Goal: Transaction & Acquisition: Purchase product/service

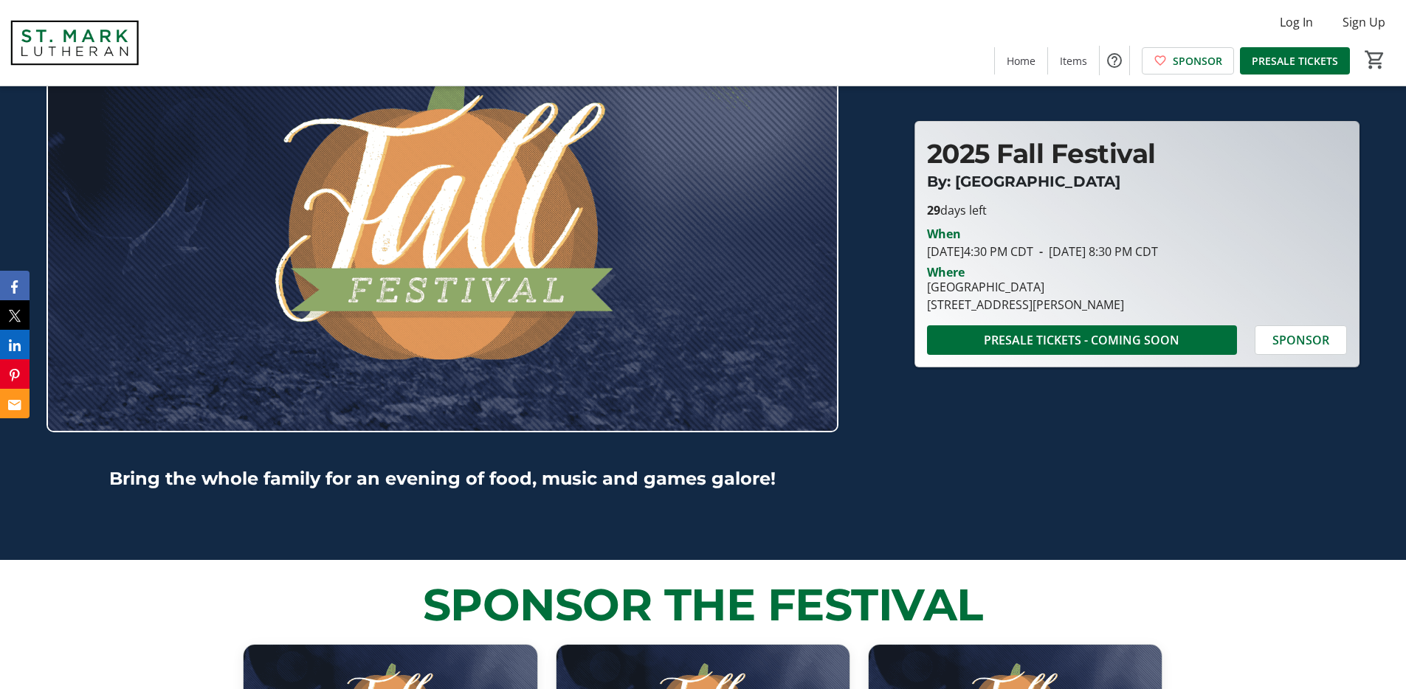
scroll to position [145, 0]
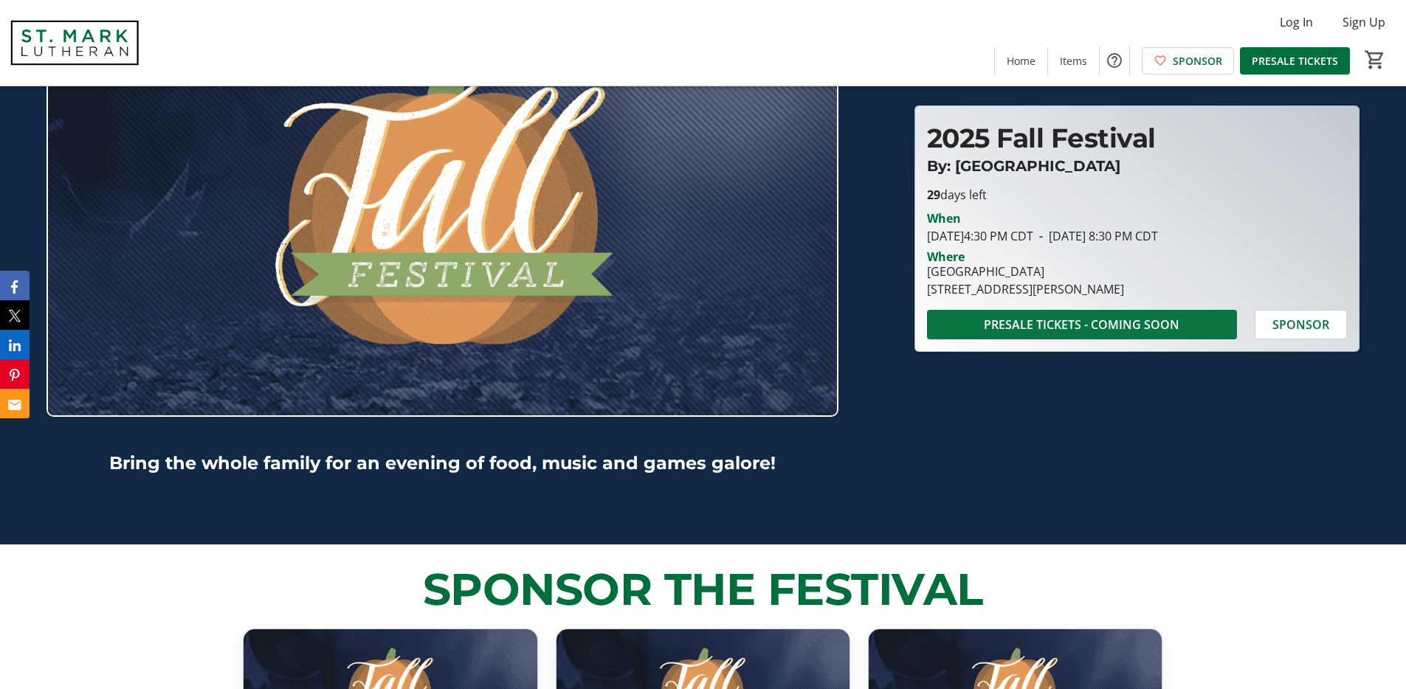
click at [1038, 324] on span "PRESALE TICKETS - COMING SOON" at bounding box center [1082, 325] width 196 height 18
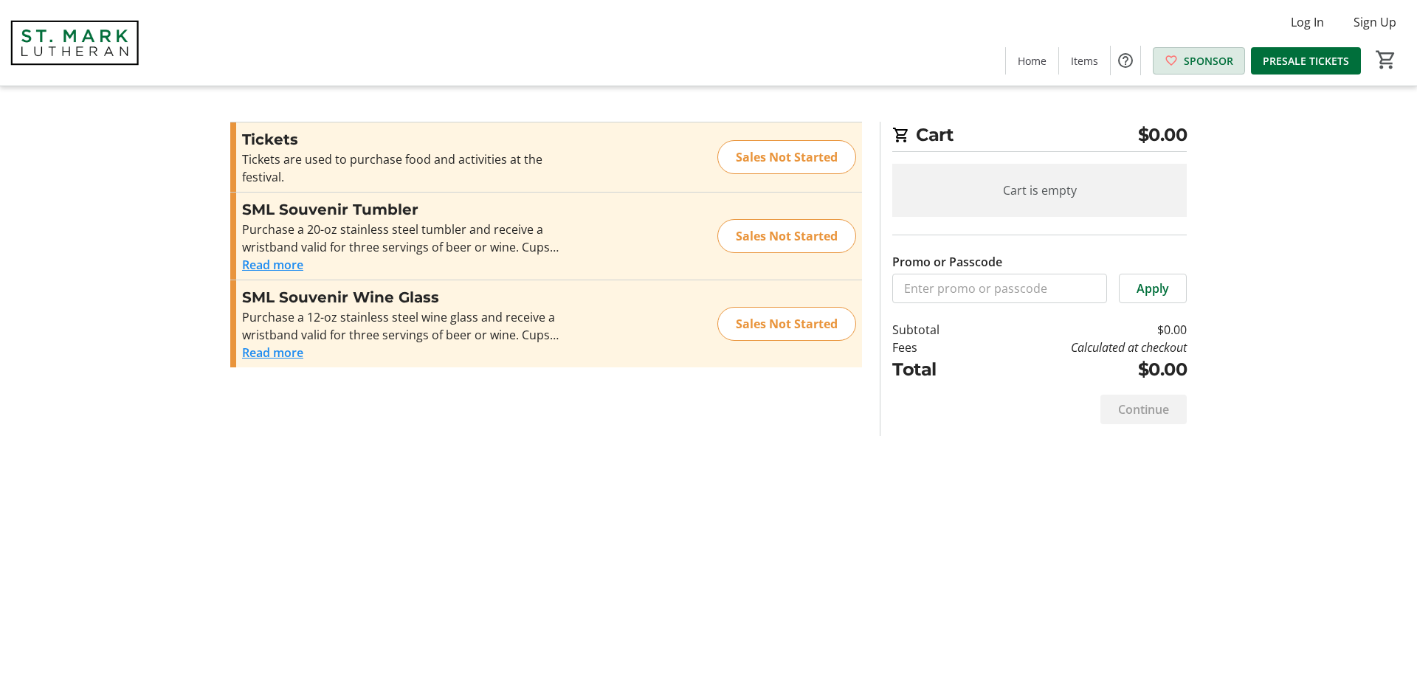
click at [1194, 58] on span "SPONSOR" at bounding box center [1208, 60] width 49 height 15
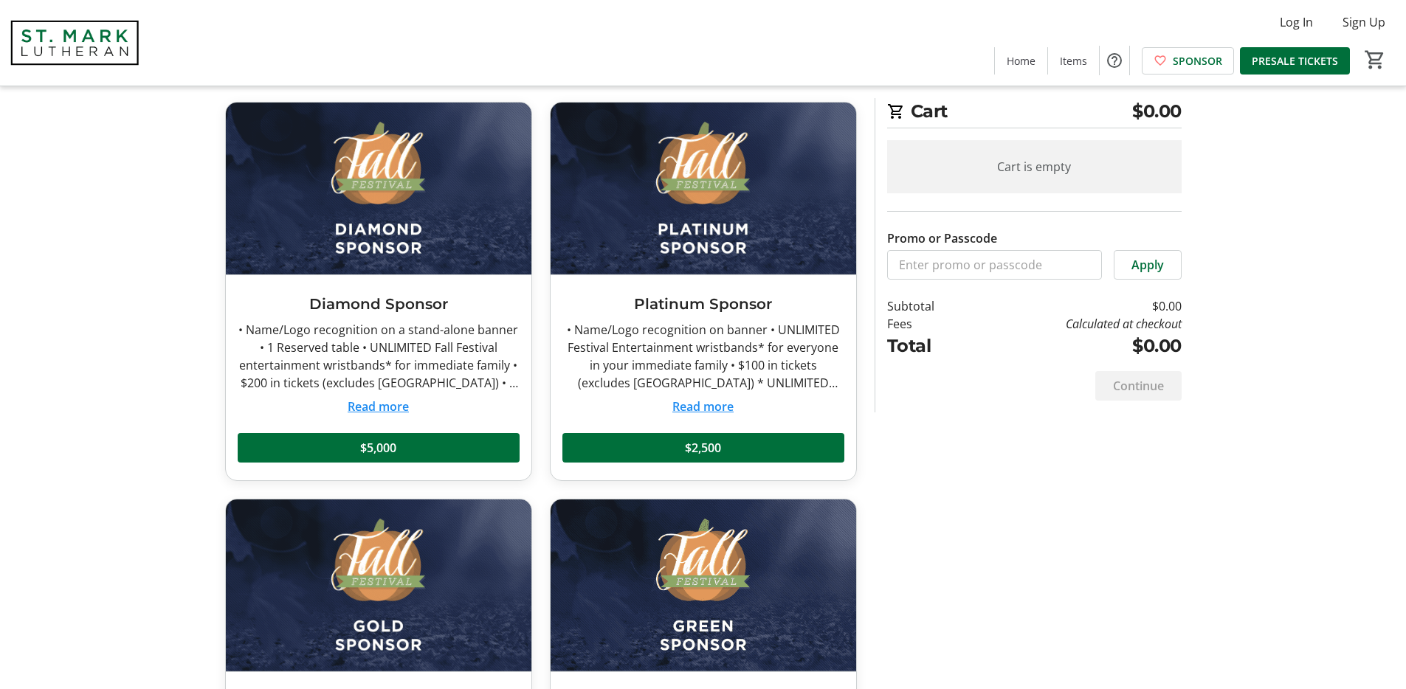
scroll to position [131, 0]
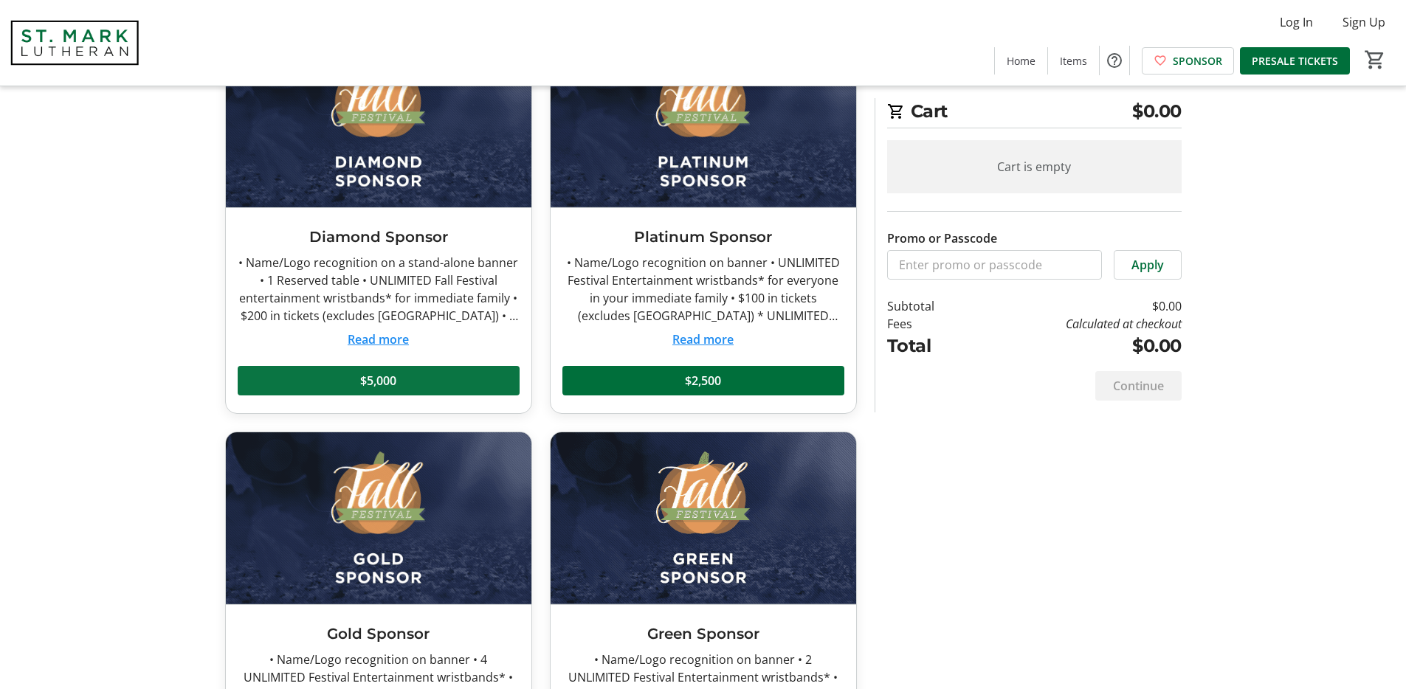
click at [429, 376] on span at bounding box center [379, 380] width 282 height 35
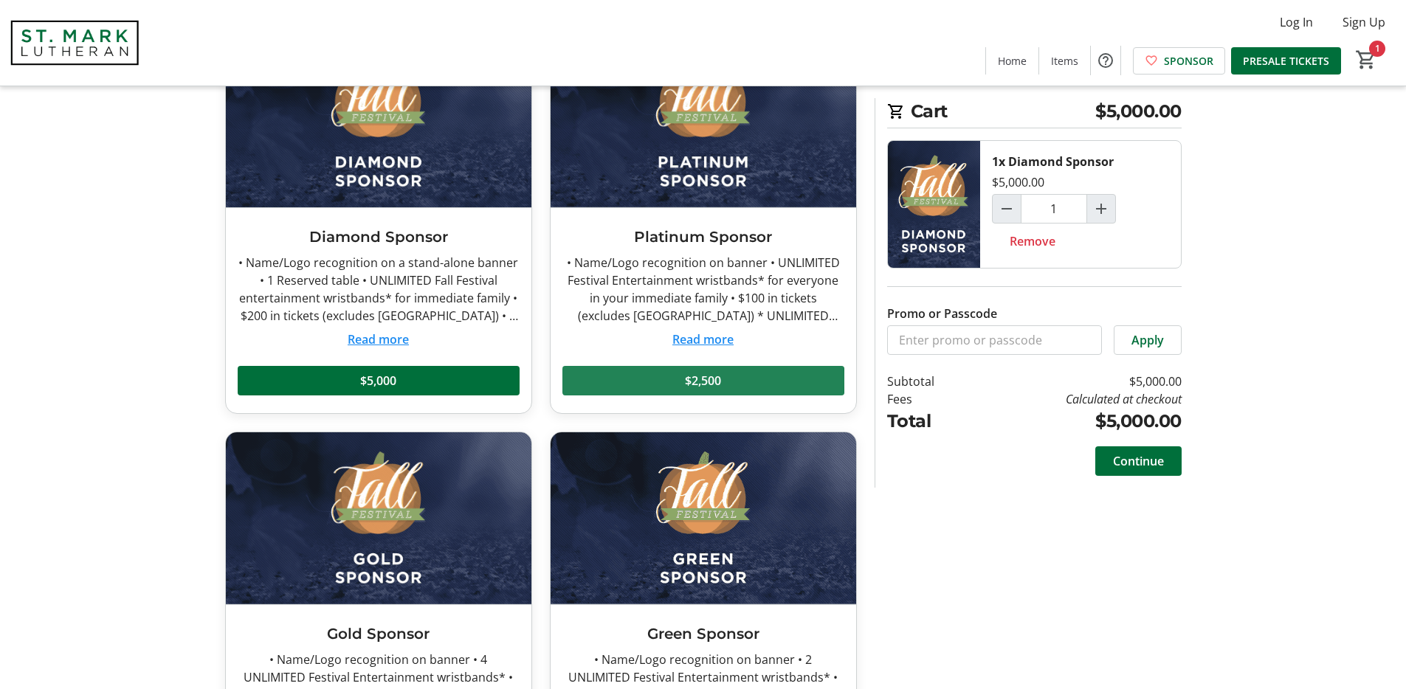
click at [645, 381] on span at bounding box center [703, 380] width 282 height 35
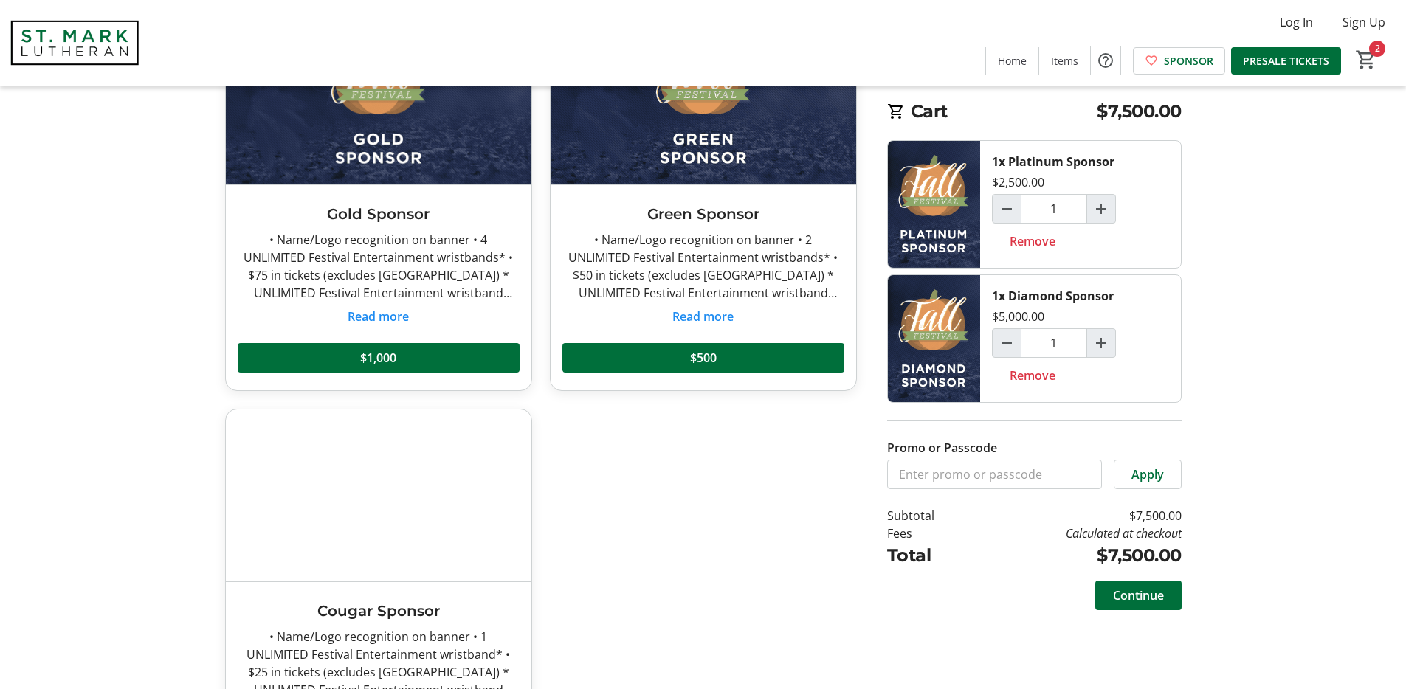
scroll to position [566, 0]
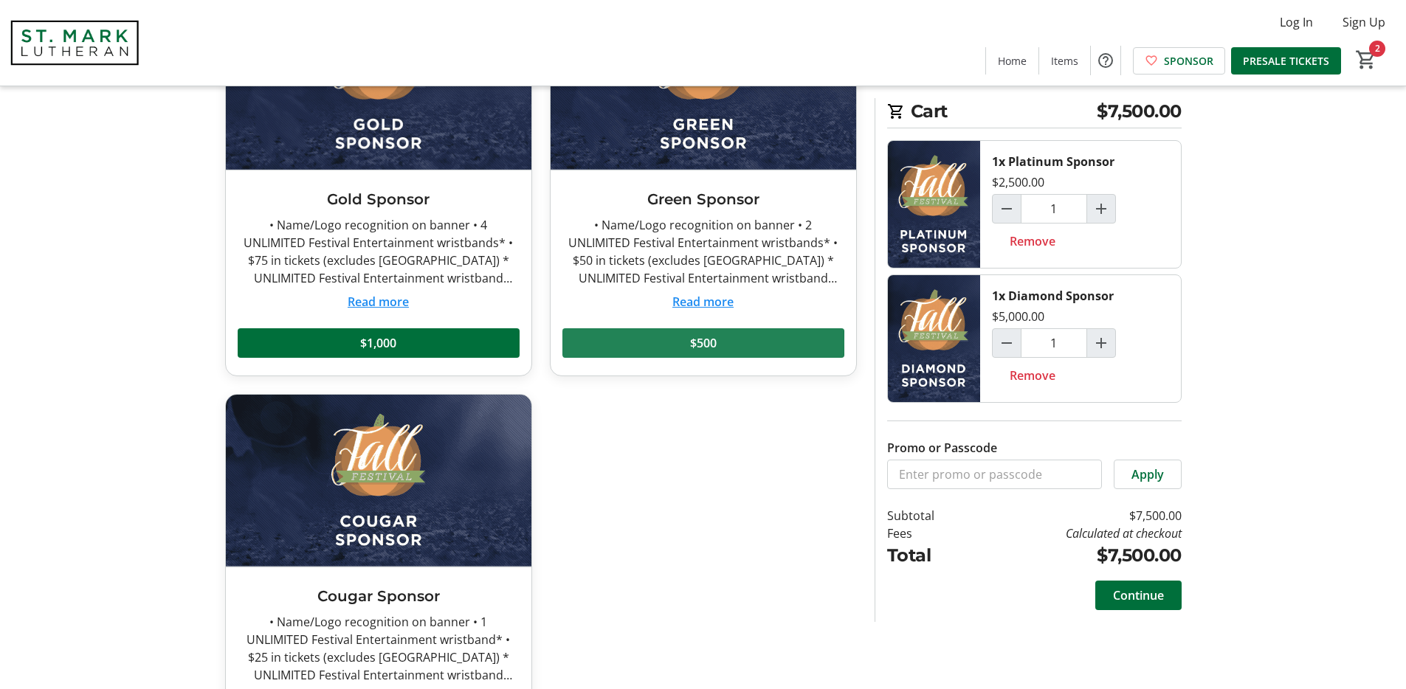
click at [651, 344] on span at bounding box center [703, 342] width 282 height 35
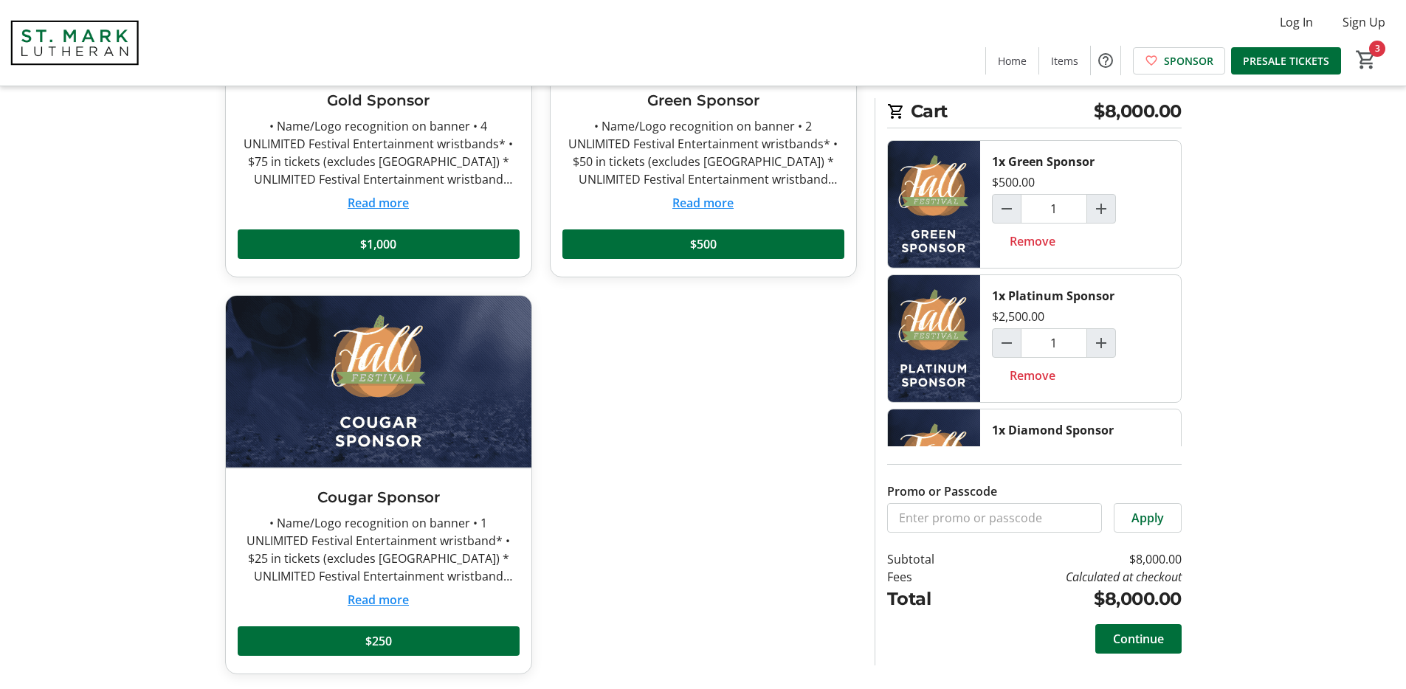
scroll to position [668, 0]
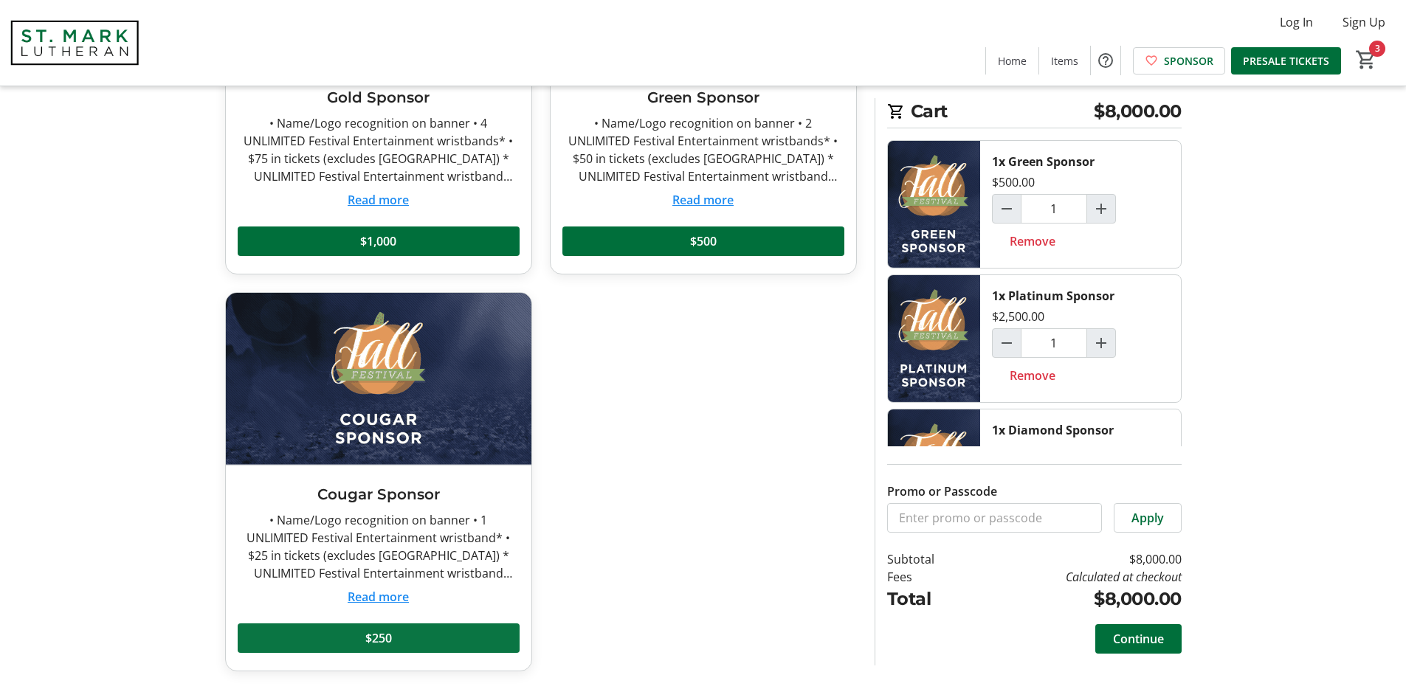
click at [446, 649] on span at bounding box center [379, 638] width 282 height 35
click at [1038, 382] on span "Remove" at bounding box center [1032, 376] width 46 height 18
click at [1025, 258] on span at bounding box center [1032, 241] width 81 height 35
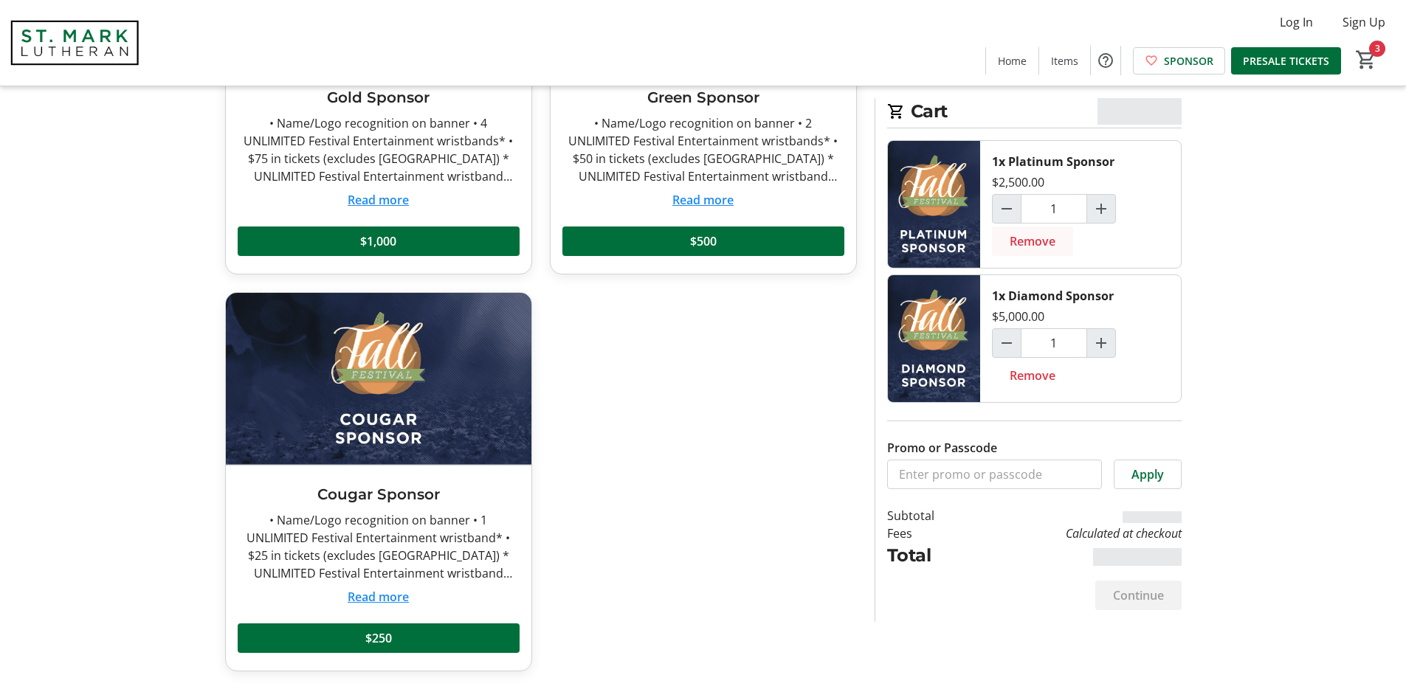
click at [1027, 248] on span "Remove" at bounding box center [1032, 241] width 46 height 18
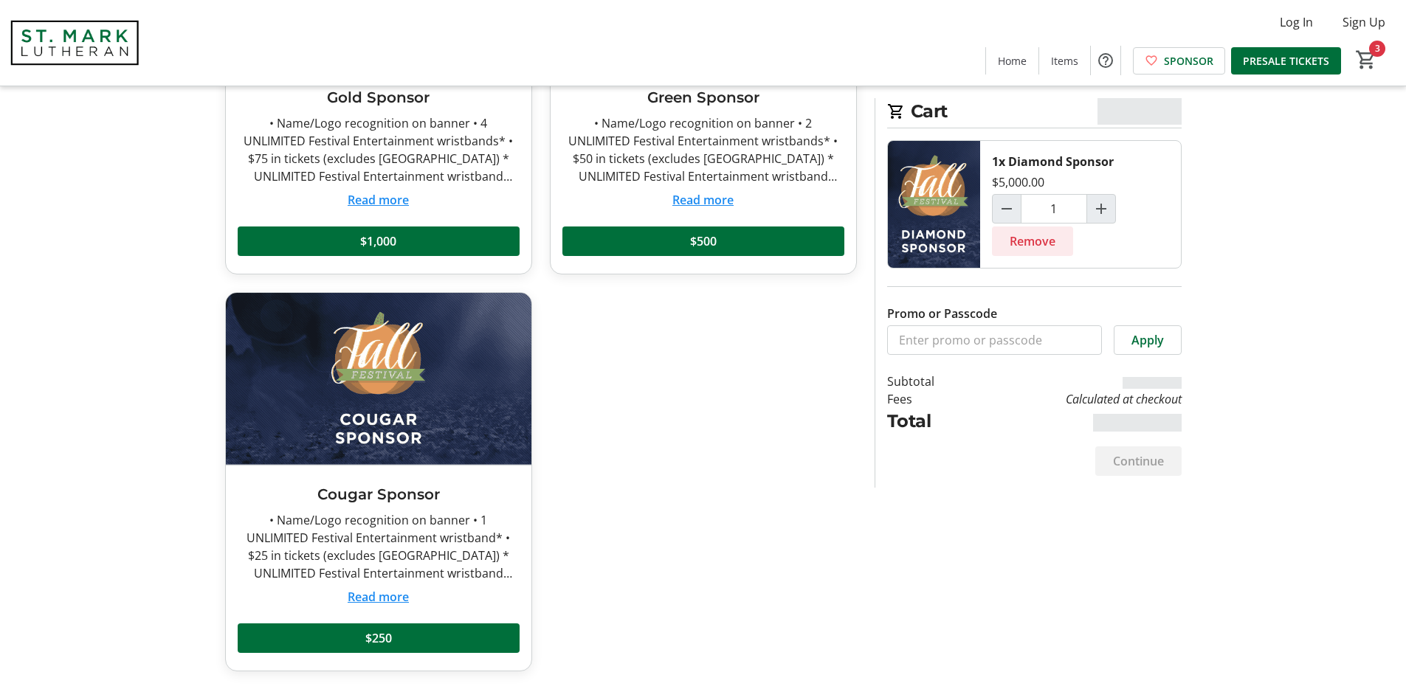
click at [1027, 248] on span "Remove" at bounding box center [1032, 241] width 46 height 18
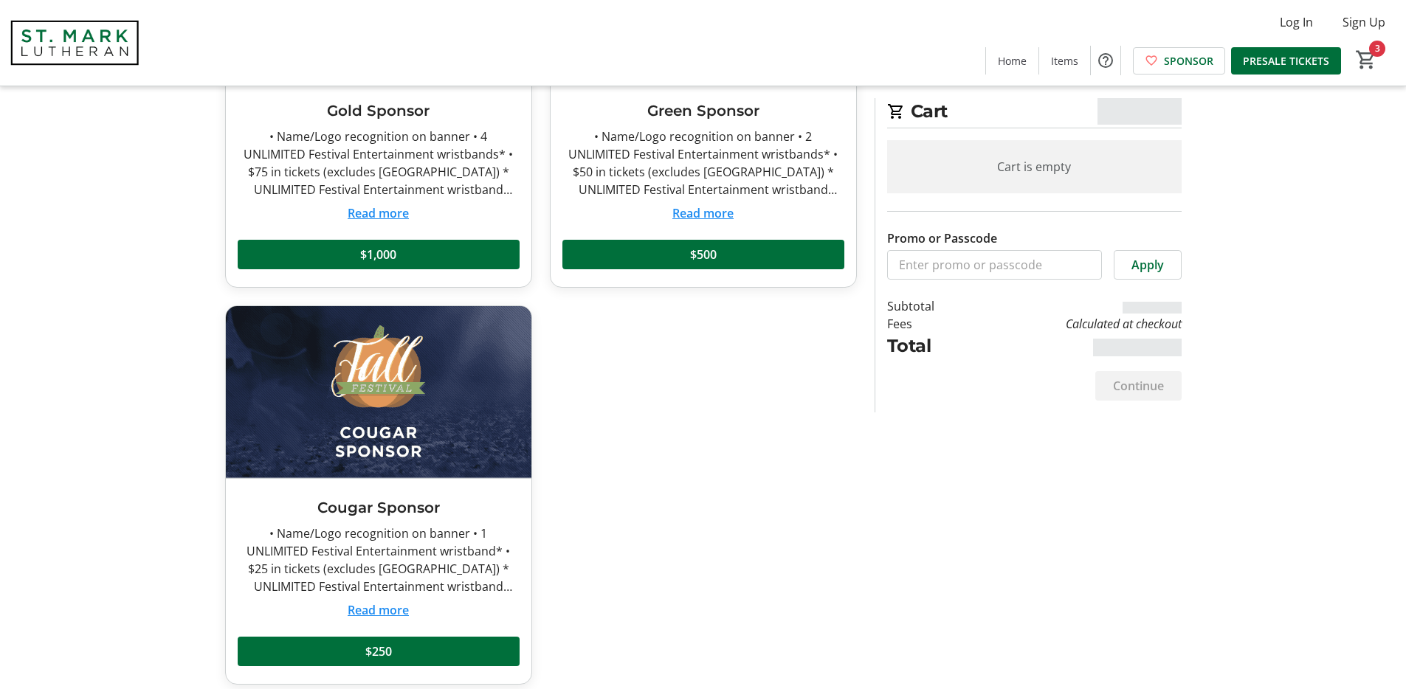
scroll to position [652, 0]
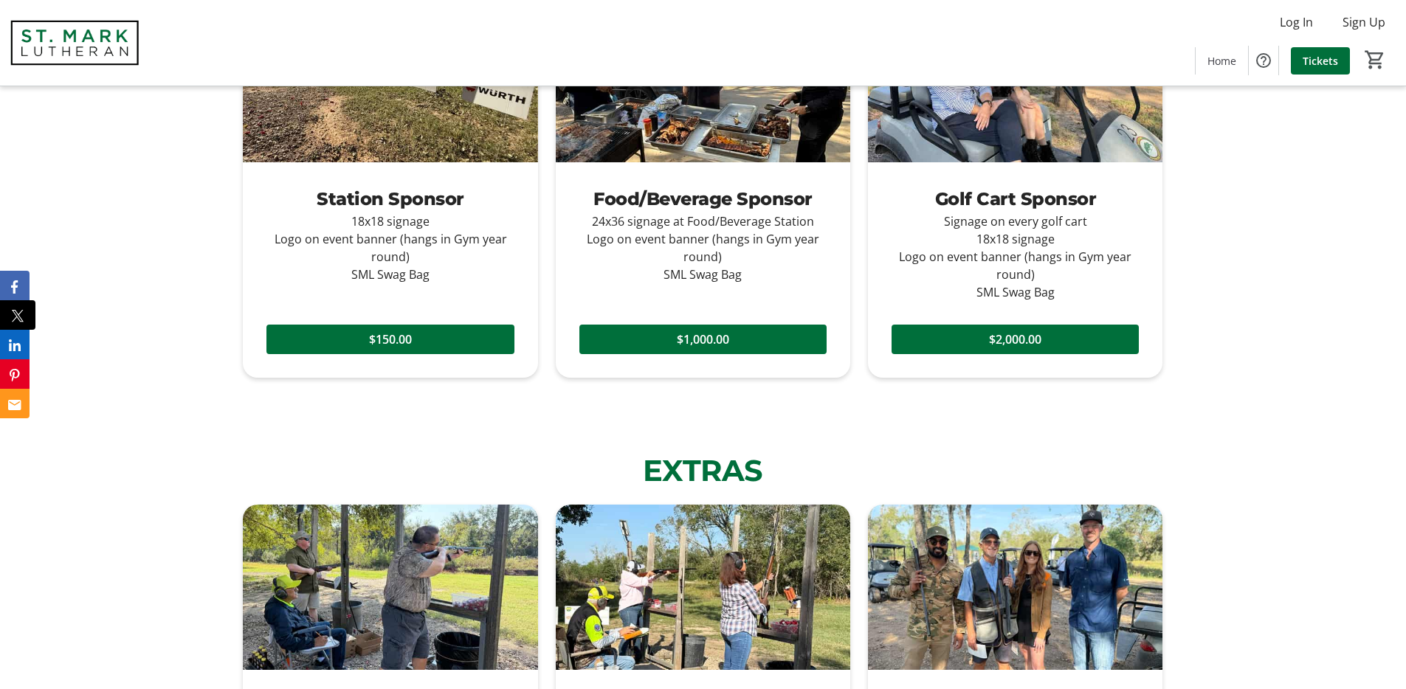
scroll to position [1236, 0]
